Goal: Task Accomplishment & Management: Complete application form

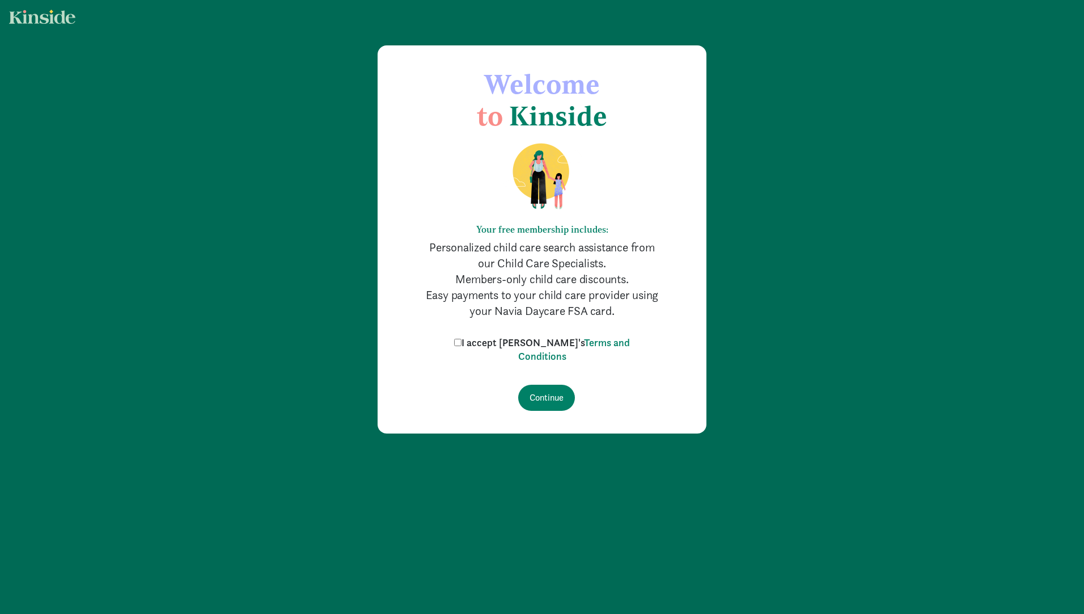
click at [462, 344] on input "I accept [PERSON_NAME]'s Terms and Conditions" at bounding box center [457, 342] width 7 height 7
checkbox input "true"
click at [535, 394] on input "Continue" at bounding box center [546, 397] width 57 height 26
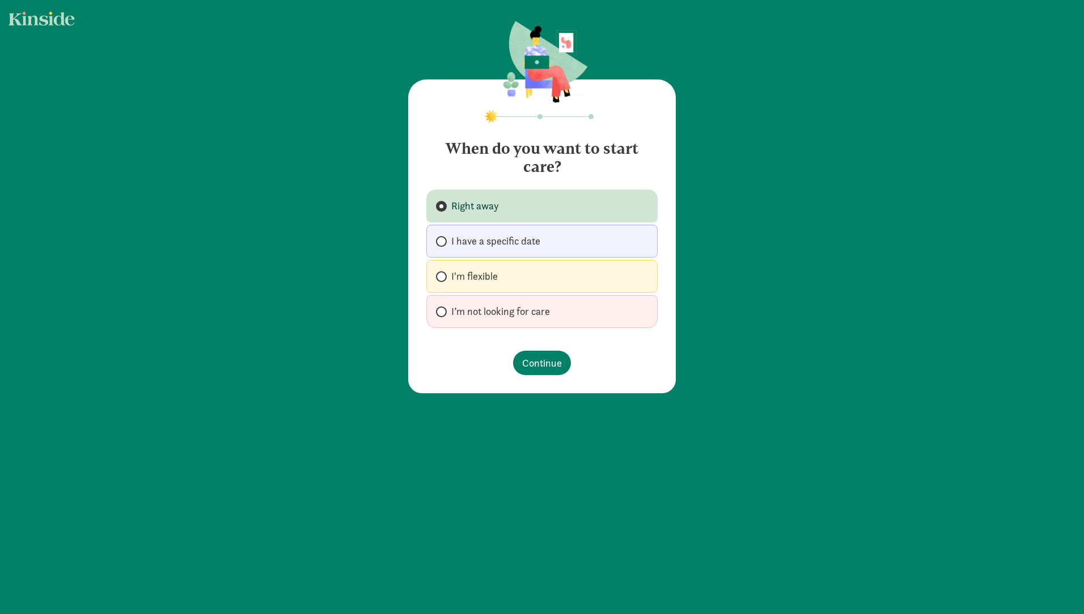
click at [497, 276] on label "I'm flexible" at bounding box center [541, 276] width 231 height 33
click at [443, 276] on input "I'm flexible" at bounding box center [439, 276] width 7 height 7
radio input "true"
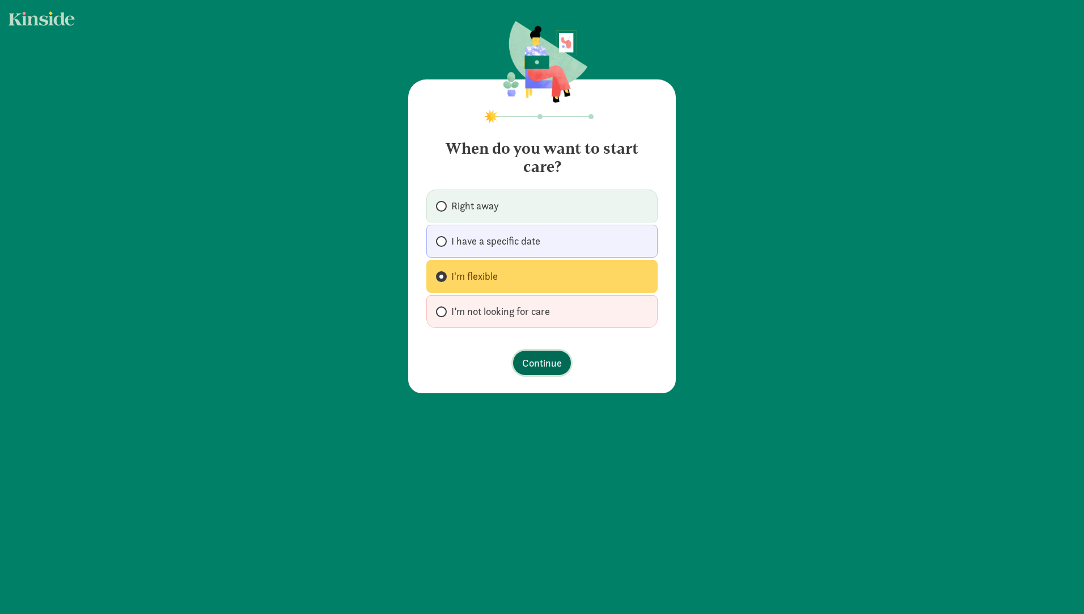
click at [527, 367] on span "Continue" at bounding box center [542, 362] width 40 height 15
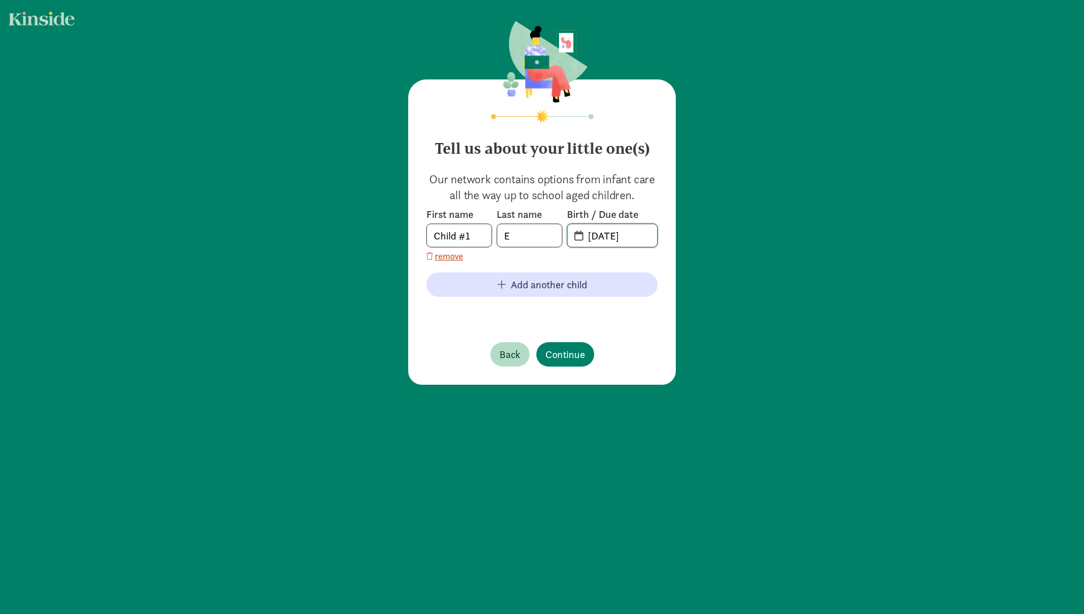
click at [639, 240] on input "09-12-2025" at bounding box center [619, 235] width 76 height 23
drag, startPoint x: 640, startPoint y: 233, endPoint x: 581, endPoint y: 234, distance: 58.4
click at [581, 234] on input "09-12-2025" at bounding box center [619, 235] width 76 height 23
type input "11-01-2023"
click at [471, 239] on input "Child #1" at bounding box center [459, 235] width 65 height 23
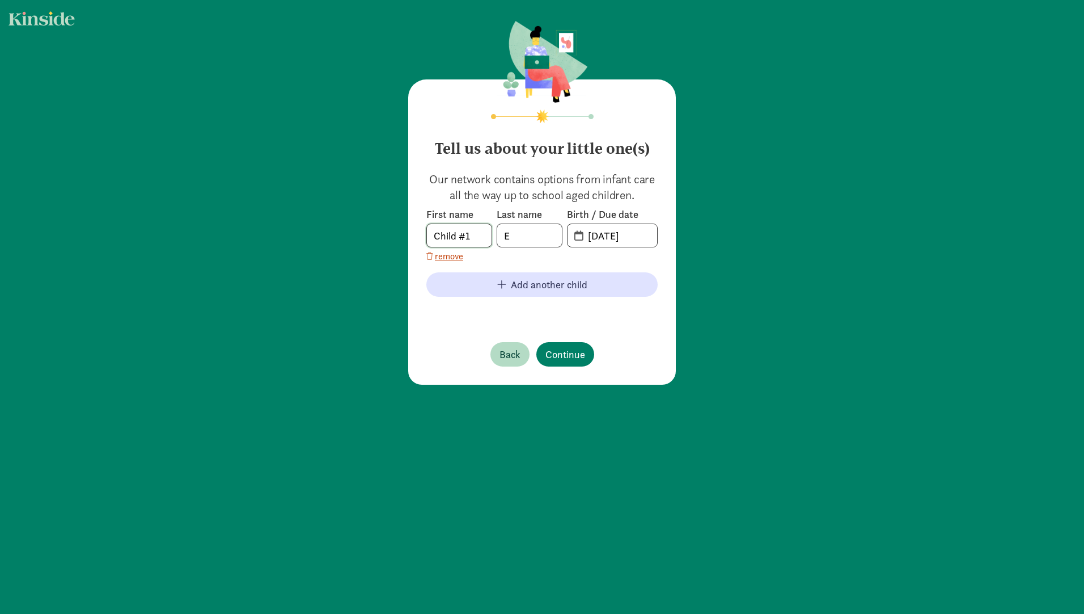
drag, startPoint x: 472, startPoint y: 235, endPoint x: 375, endPoint y: 234, distance: 97.5
click at [375, 234] on div "Tell us about your little one(s) Our network contains options from infant care …" at bounding box center [542, 203] width 1084 height 407
type input "Sophia"
click at [564, 359] on span "Continue" at bounding box center [566, 353] width 40 height 15
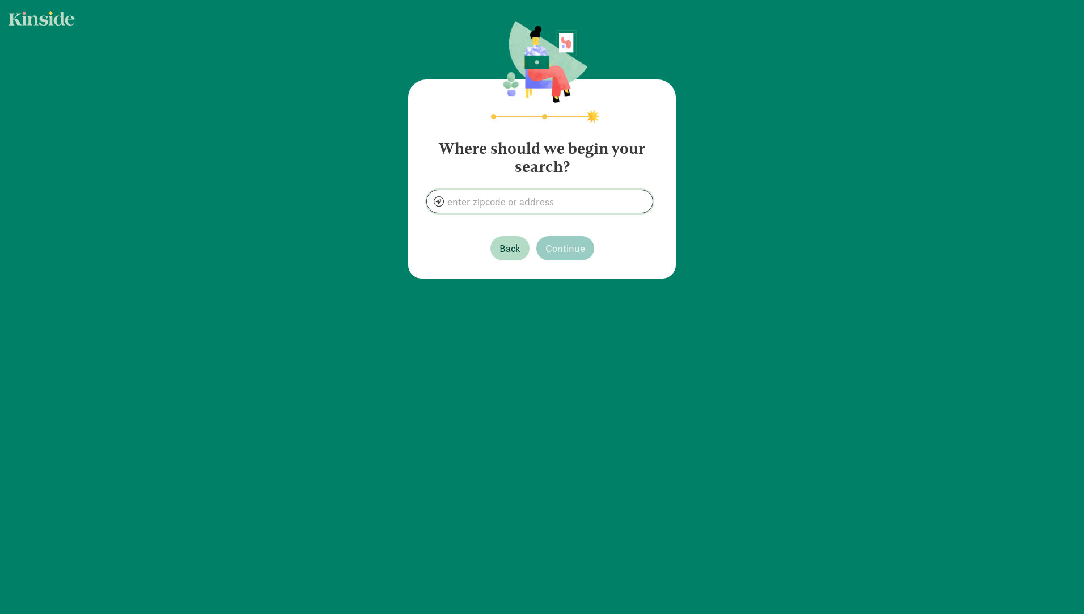
click at [547, 205] on input at bounding box center [540, 201] width 226 height 23
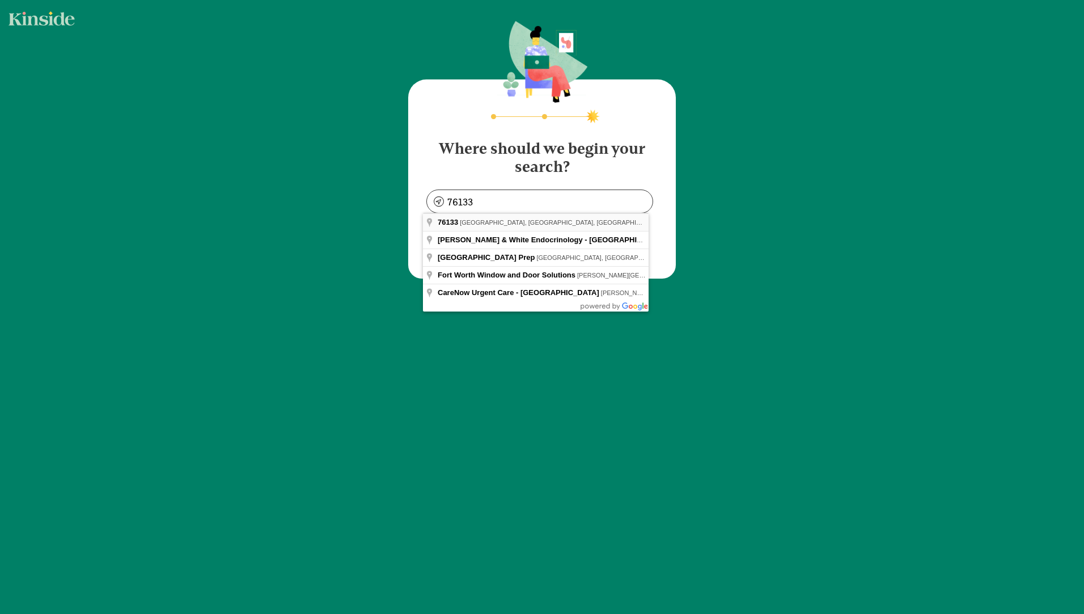
type input "Fort Worth, TX 76133, USA"
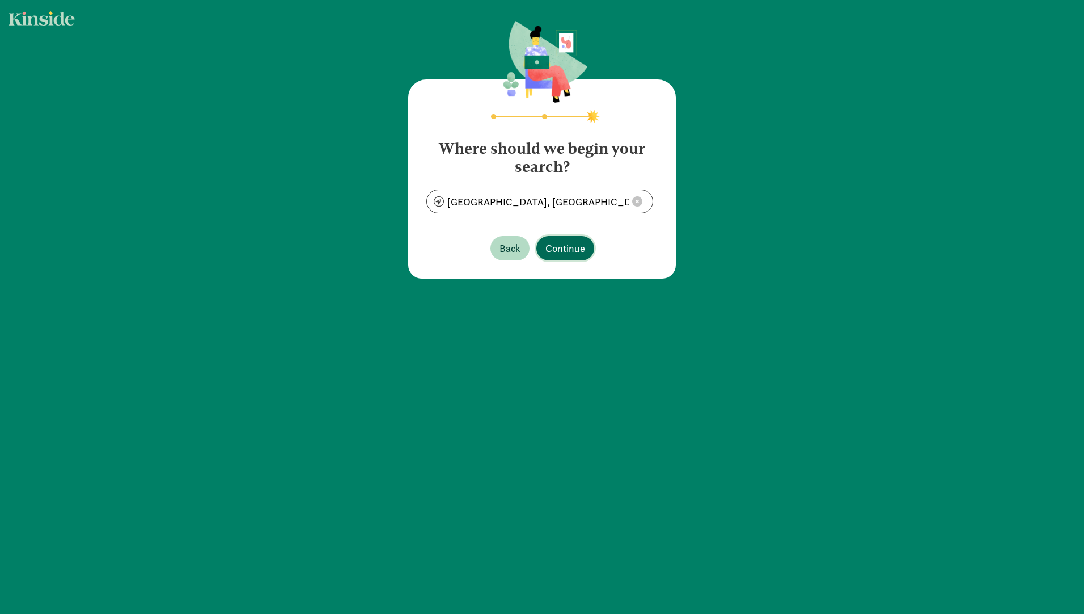
click at [565, 248] on span "Continue" at bounding box center [566, 247] width 40 height 15
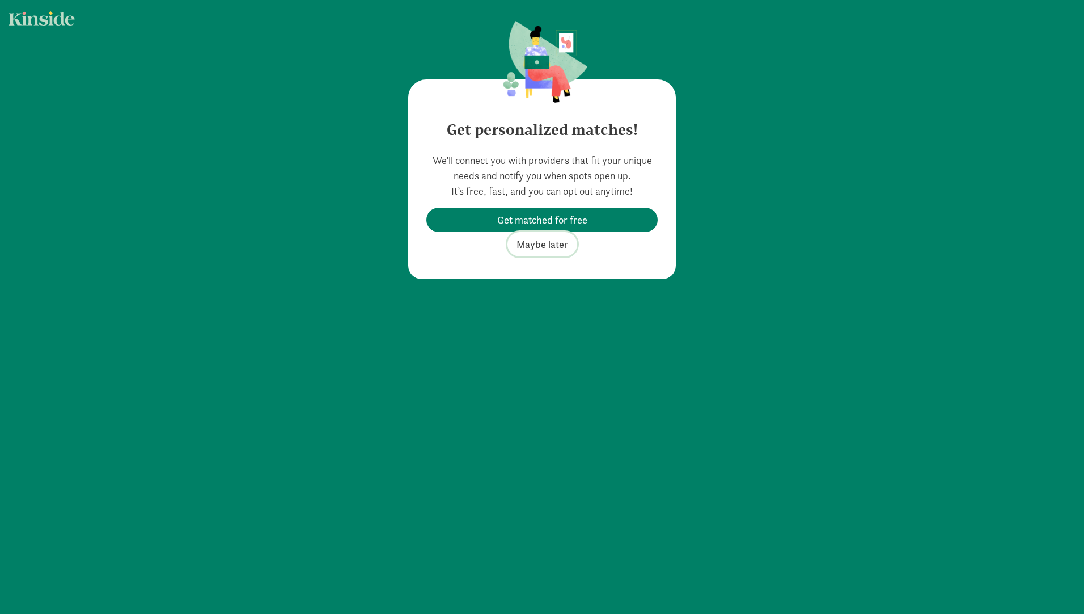
click at [548, 244] on span "Maybe later" at bounding box center [543, 243] width 52 height 15
